Goal: Navigation & Orientation: Find specific page/section

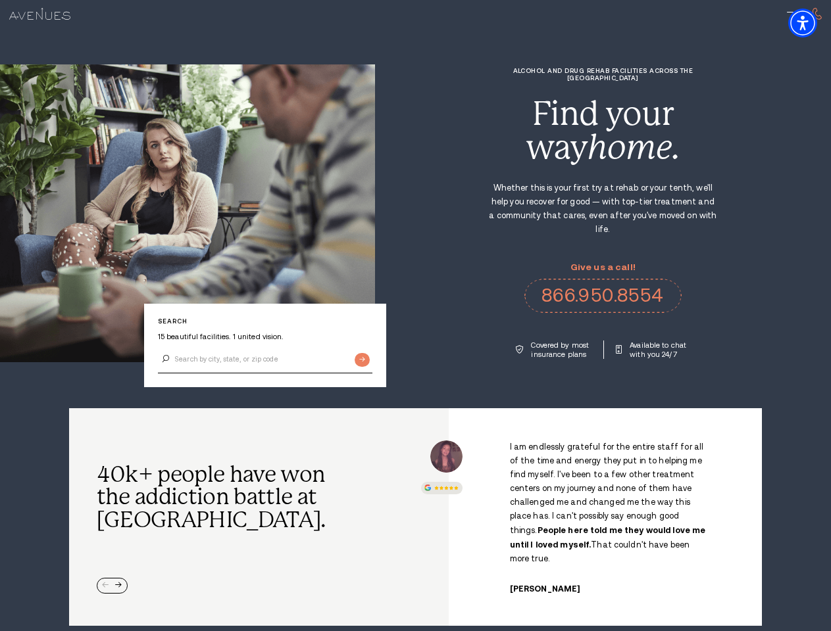
click at [415, 316] on div "Alcohol and Drug Rehab Facilities across the [GEOGRAPHIC_DATA] Find your way ho…" at bounding box center [603, 213] width 456 height 292
click at [813, 23] on img "Accessibility Menu" at bounding box center [802, 23] width 29 height 29
